Goal: Information Seeking & Learning: Learn about a topic

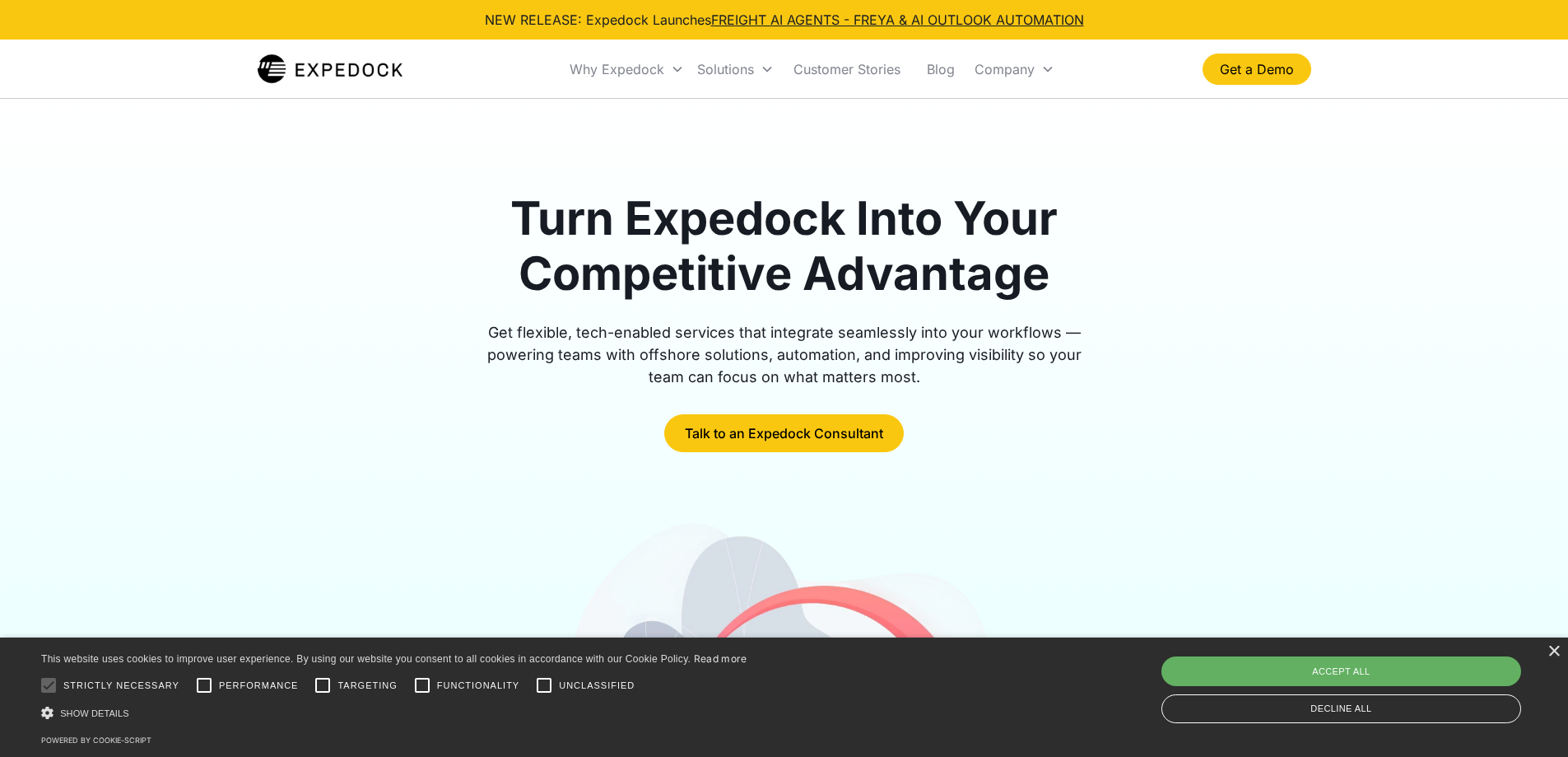
click at [1366, 666] on div "Accept all" at bounding box center [1341, 671] width 359 height 30
checkbox input "true"
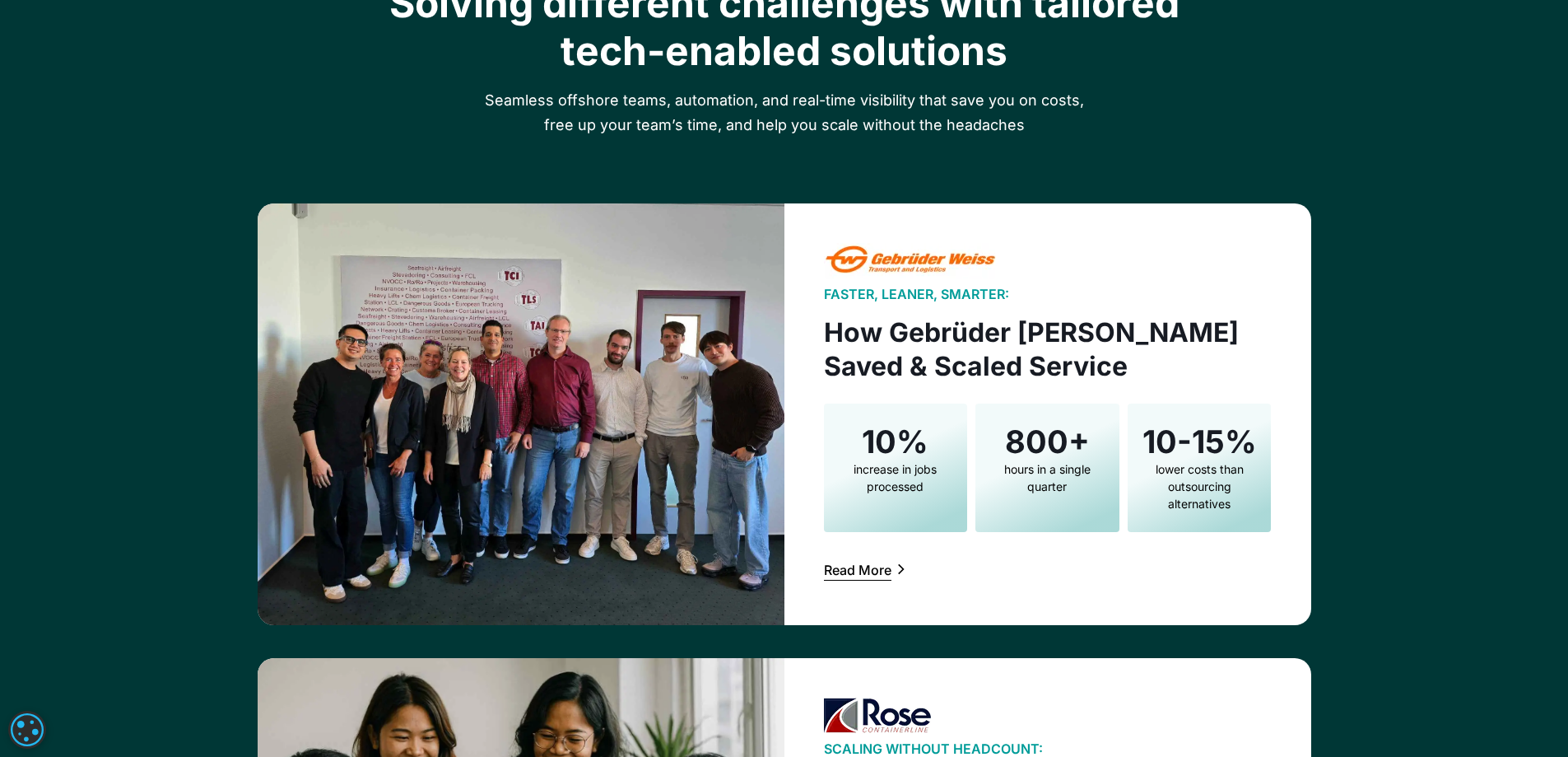
scroll to position [2635, 0]
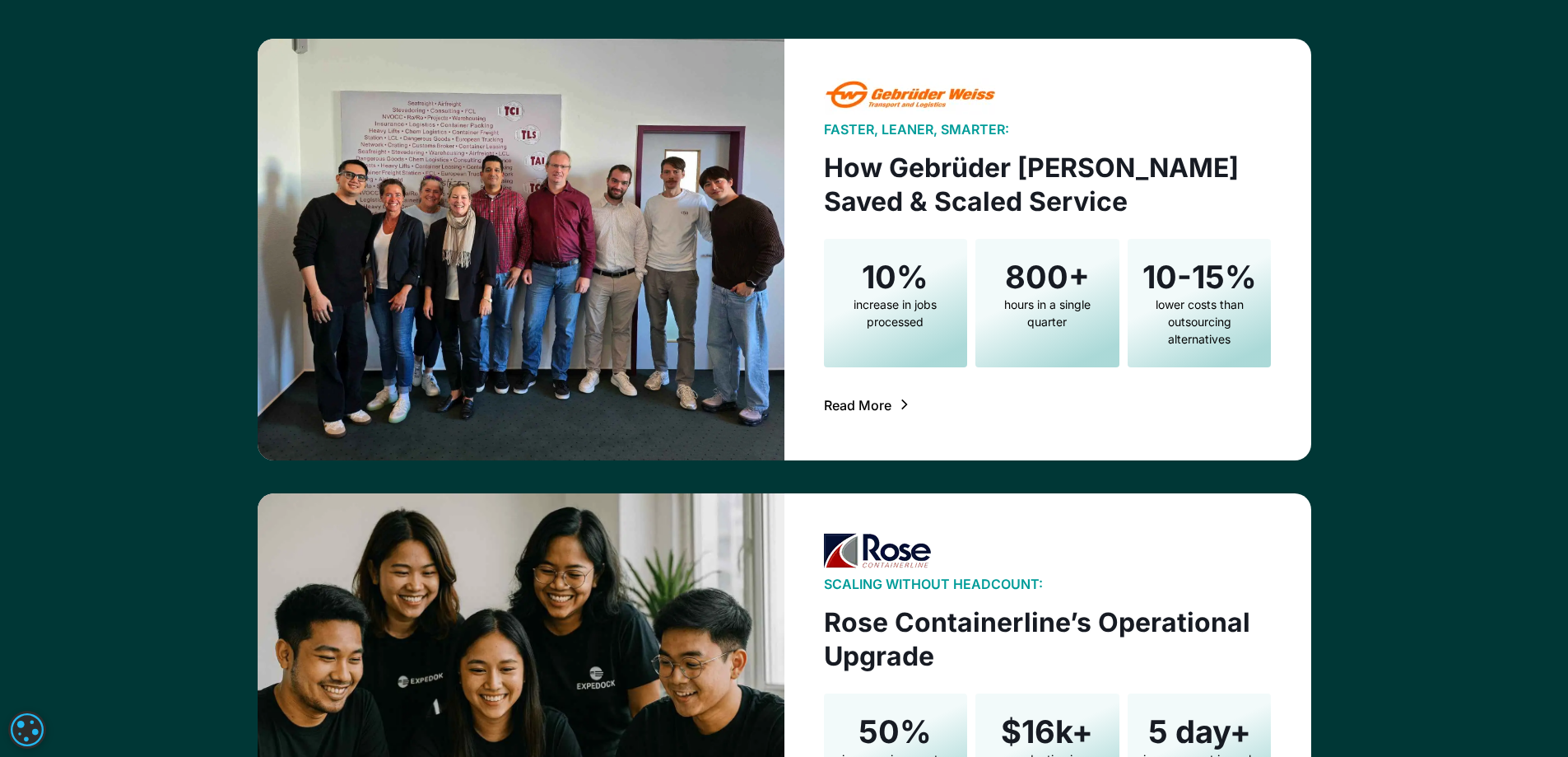
click at [846, 410] on div "Read More" at bounding box center [858, 405] width 68 height 13
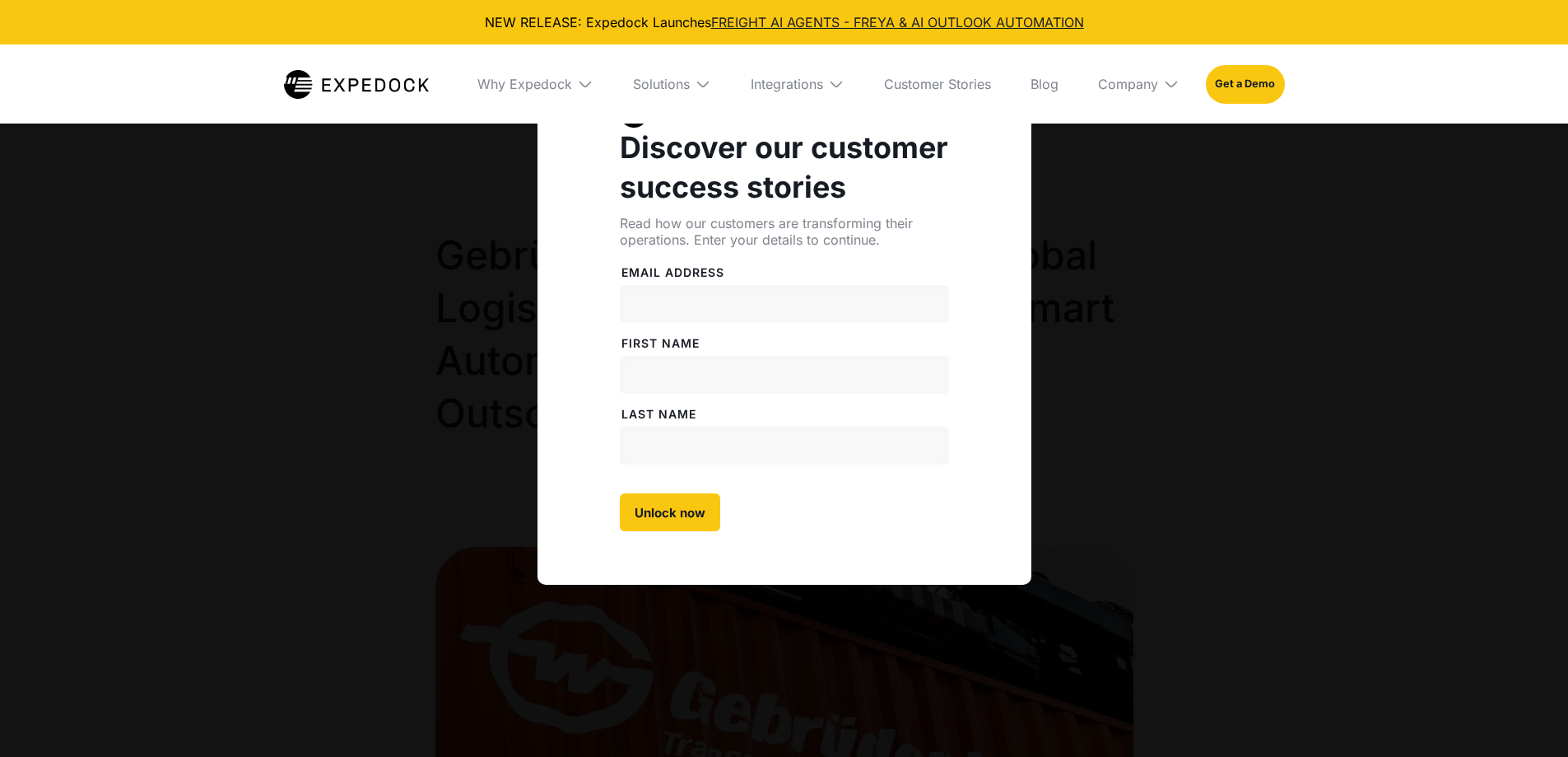
select select
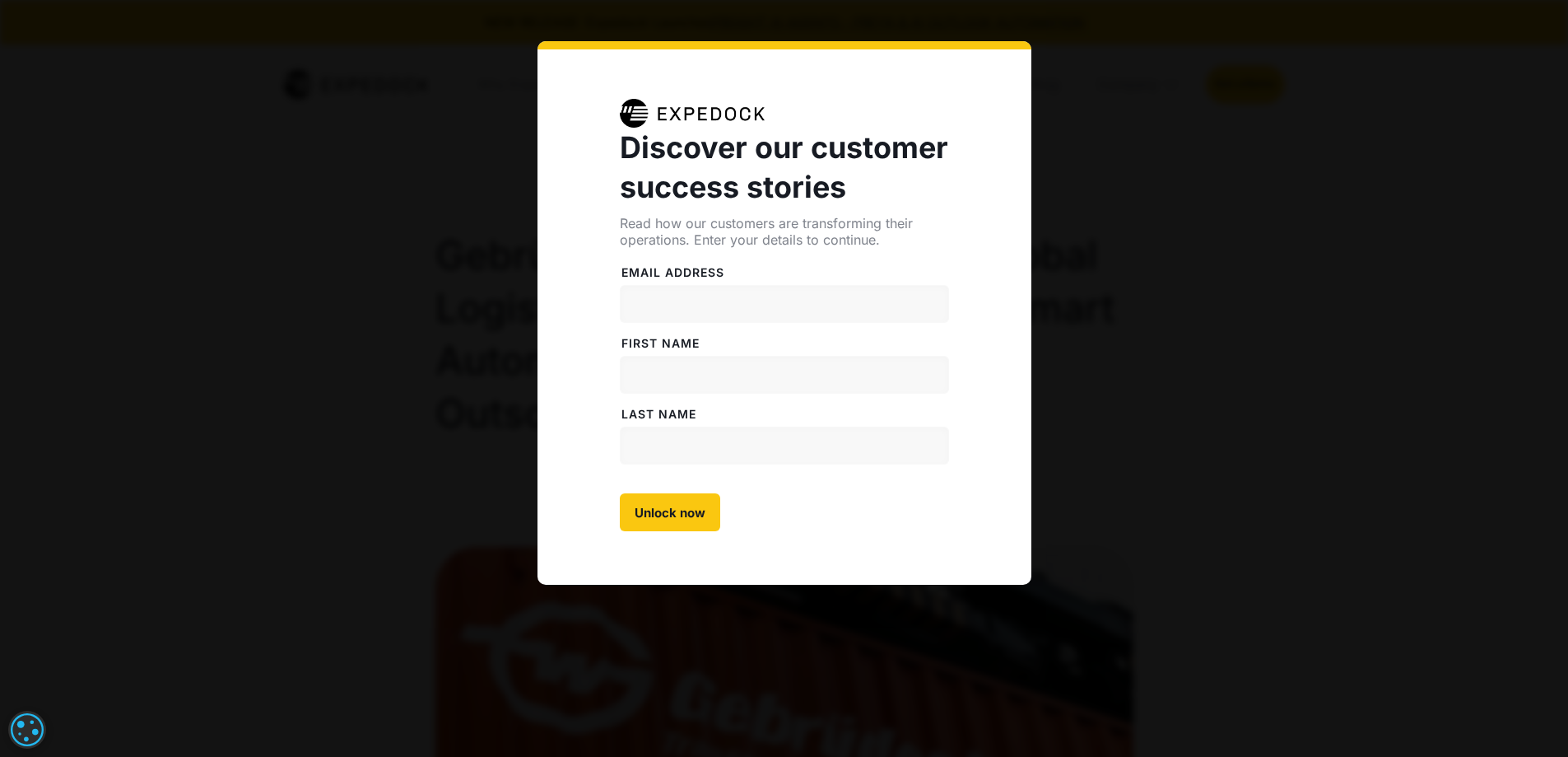
click at [1137, 239] on div "Discover our customer success stories Read how our customers are transforming t…" at bounding box center [784, 378] width 1568 height 757
drag, startPoint x: 1092, startPoint y: 247, endPoint x: 1125, endPoint y: 235, distance: 35.1
click at [1125, 235] on div "Discover our customer success stories Read how our customers are transforming t…" at bounding box center [784, 378] width 1568 height 757
drag, startPoint x: 263, startPoint y: 171, endPoint x: 41, endPoint y: 4, distance: 277.8
click at [256, 172] on div "Discover our customer success stories Read how our customers are transforming t…" at bounding box center [784, 378] width 1568 height 757
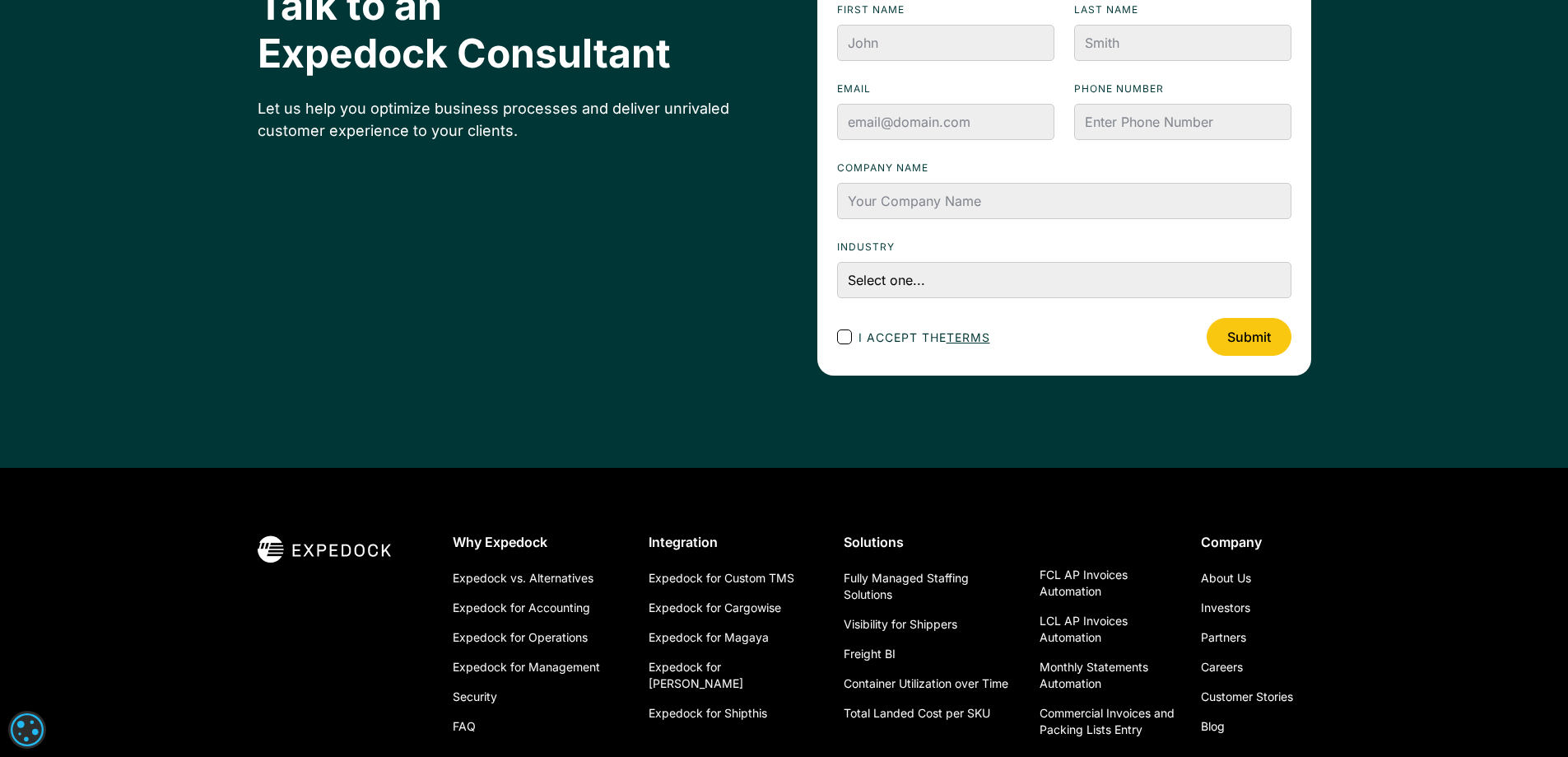
scroll to position [5883, 0]
